Goal: Task Accomplishment & Management: Manage account settings

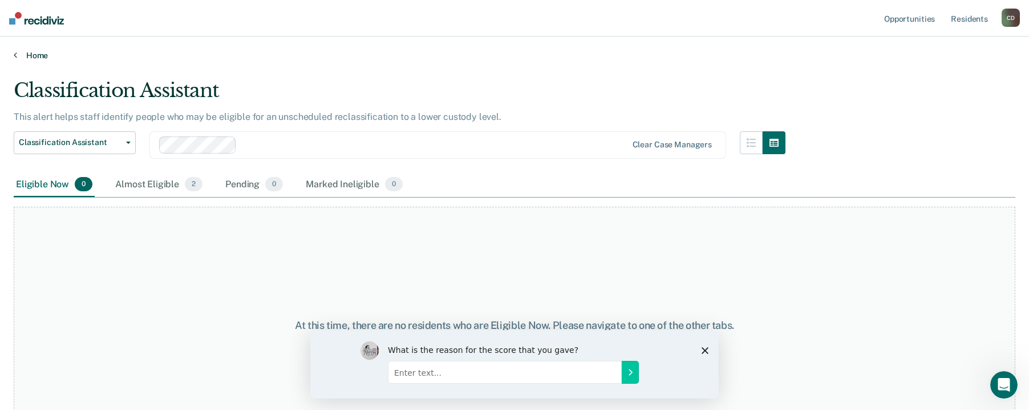
click at [23, 56] on link "Home" at bounding box center [515, 55] width 1002 height 10
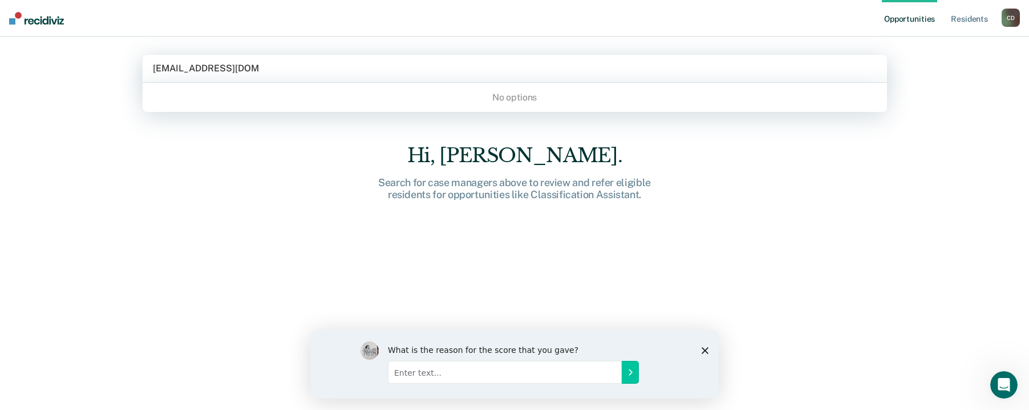
type input "[EMAIL_ADDRESS][DOMAIN_NAME][US_STATE]"
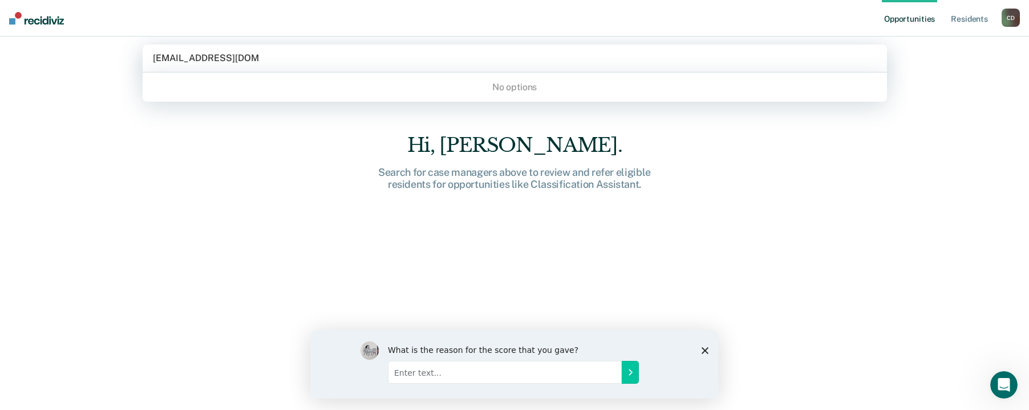
scroll to position [16, 0]
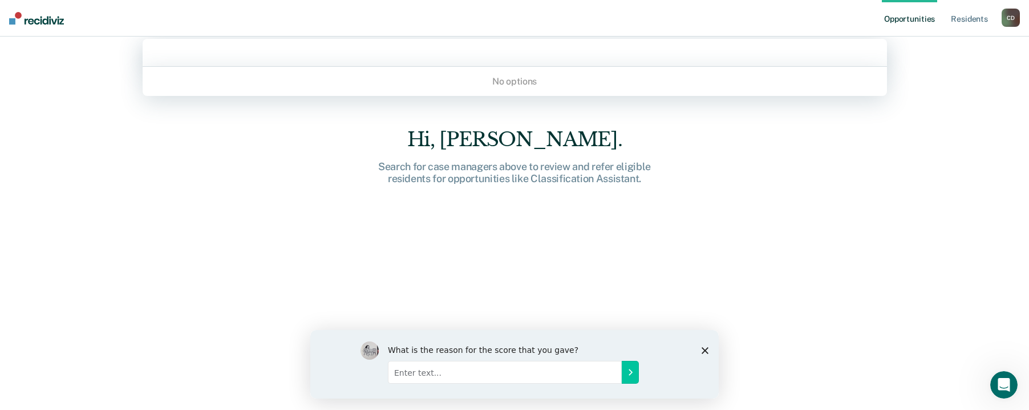
click at [1014, 15] on div "C D" at bounding box center [1011, 18] width 18 height 18
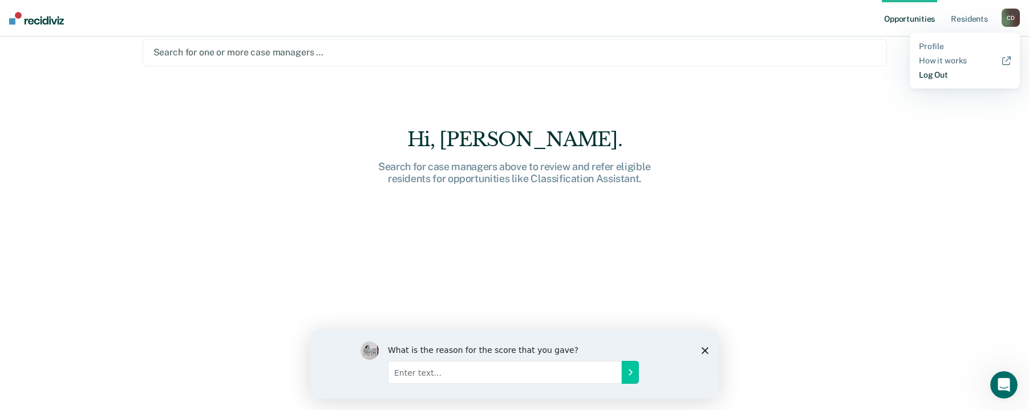
drag, startPoint x: 942, startPoint y: 74, endPoint x: 922, endPoint y: 79, distance: 20.5
click at [942, 74] on link "Log Out" at bounding box center [965, 75] width 92 height 10
